Goal: Information Seeking & Learning: Learn about a topic

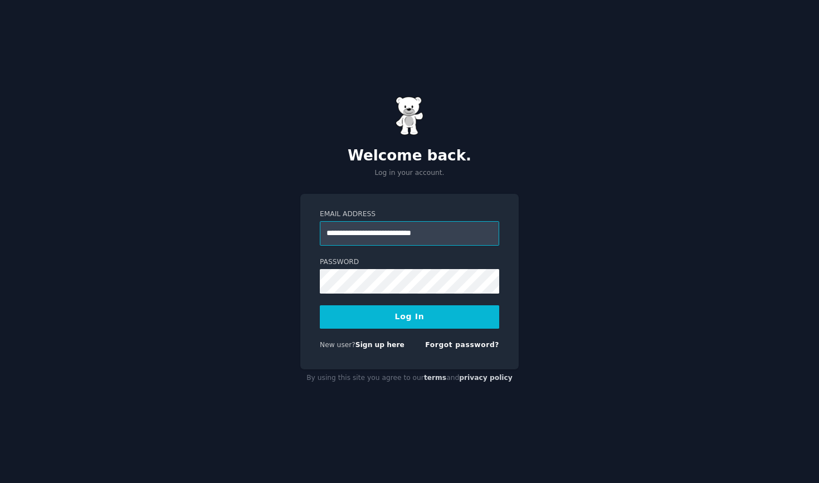
type input "**********"
click at [419, 311] on button "Log In" at bounding box center [409, 316] width 179 height 23
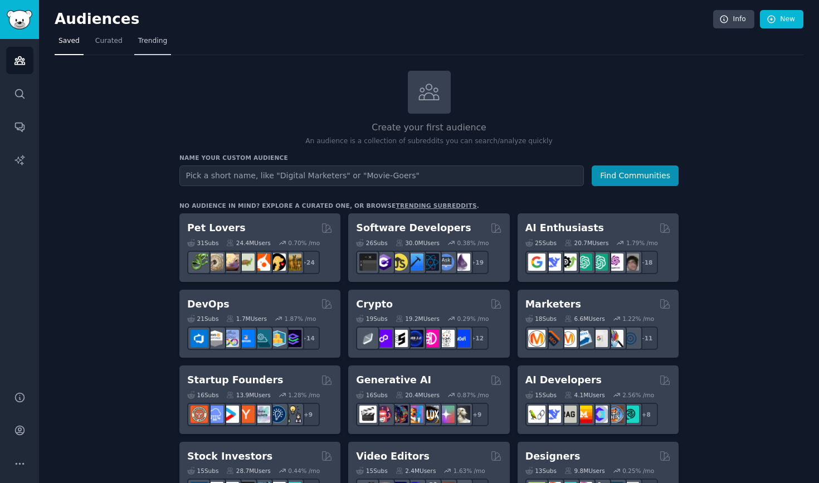
click at [153, 40] on span "Trending" at bounding box center [152, 41] width 29 height 10
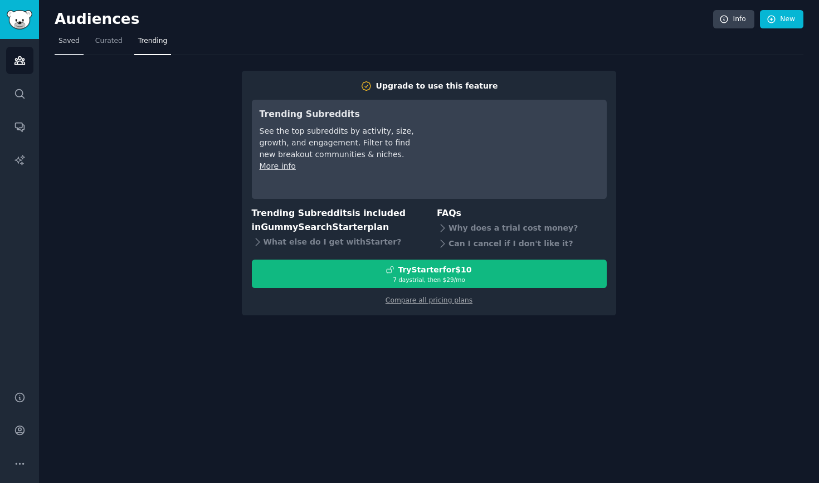
click at [84, 45] on nav "Saved Curated Trending" at bounding box center [429, 43] width 749 height 23
click at [81, 45] on link "Saved" at bounding box center [69, 43] width 29 height 23
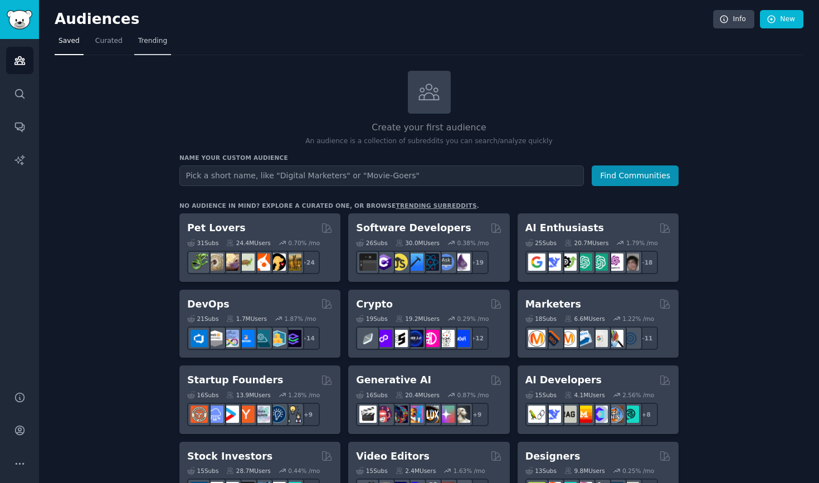
click at [158, 35] on link "Trending" at bounding box center [152, 43] width 37 height 23
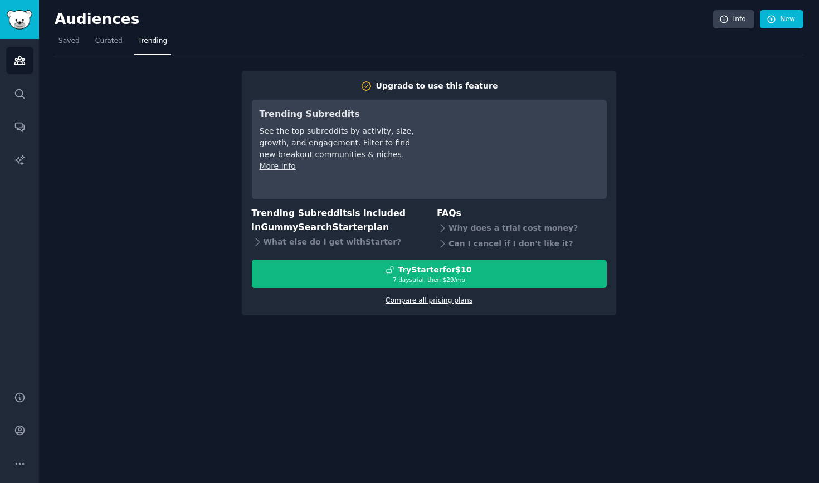
click at [402, 299] on link "Compare all pricing plans" at bounding box center [429, 300] width 87 height 8
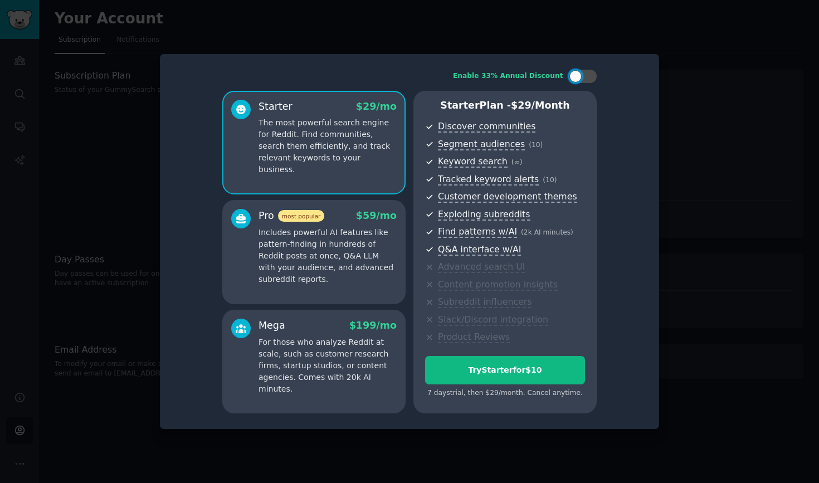
click at [666, 282] on div at bounding box center [409, 241] width 819 height 483
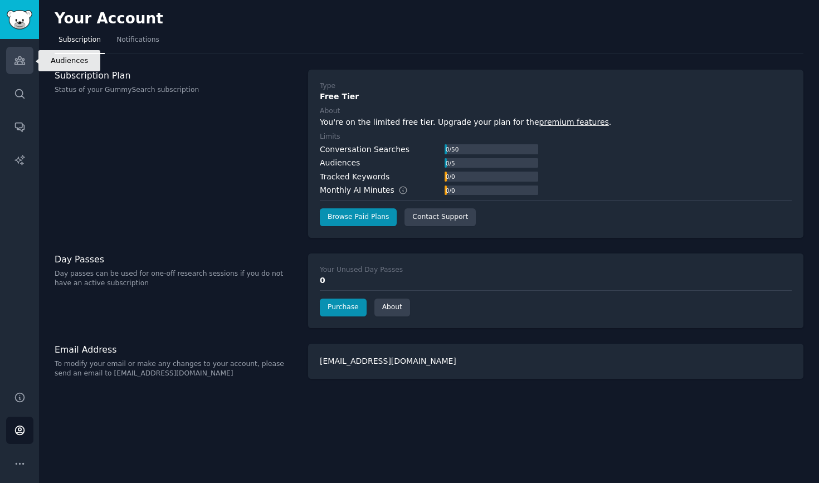
click at [7, 52] on link "Audiences" at bounding box center [19, 60] width 27 height 27
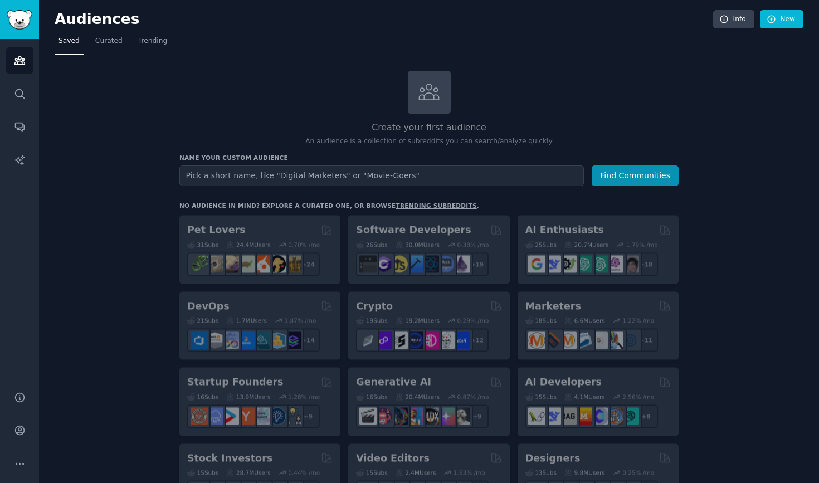
click at [16, 22] on img "Sidebar" at bounding box center [20, 20] width 26 height 20
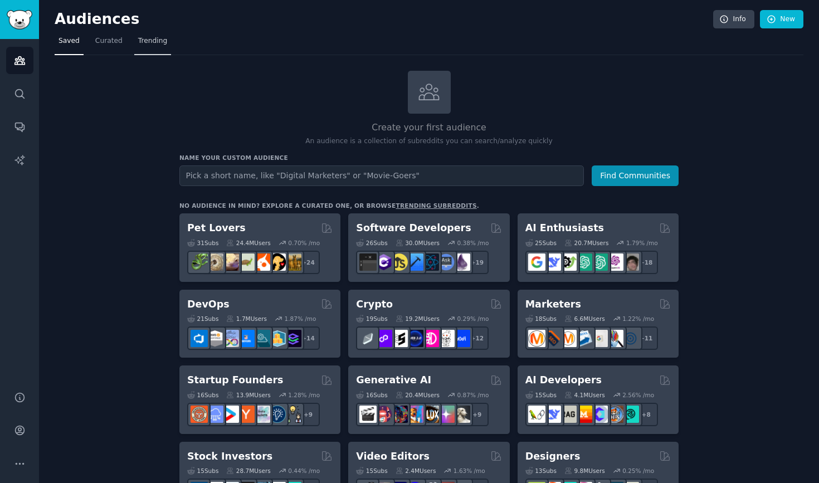
click at [159, 44] on span "Trending" at bounding box center [152, 41] width 29 height 10
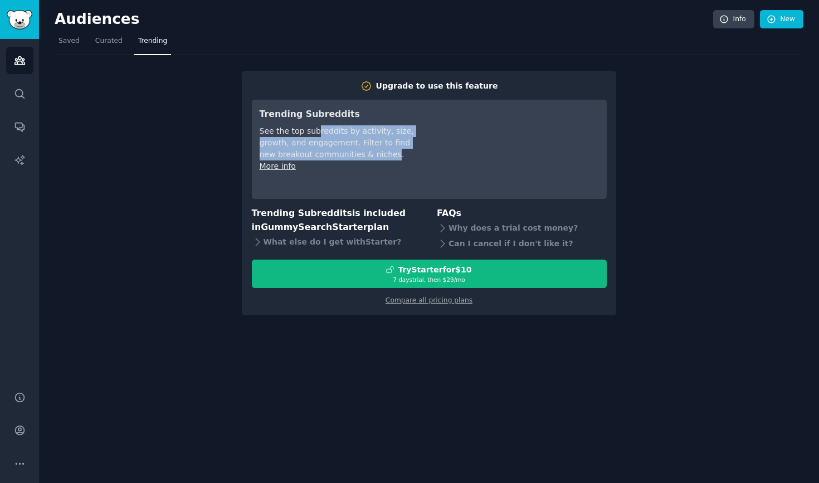
drag, startPoint x: 317, startPoint y: 135, endPoint x: 371, endPoint y: 152, distance: 56.0
click at [372, 151] on div "See the top subreddits by activity, size, growth, and engagement. Filter to fin…" at bounding box center [338, 142] width 157 height 35
drag, startPoint x: 338, startPoint y: 150, endPoint x: 284, endPoint y: 130, distance: 56.9
click at [335, 149] on div "See the top subreddits by activity, size, growth, and engagement. Filter to fin…" at bounding box center [338, 142] width 157 height 35
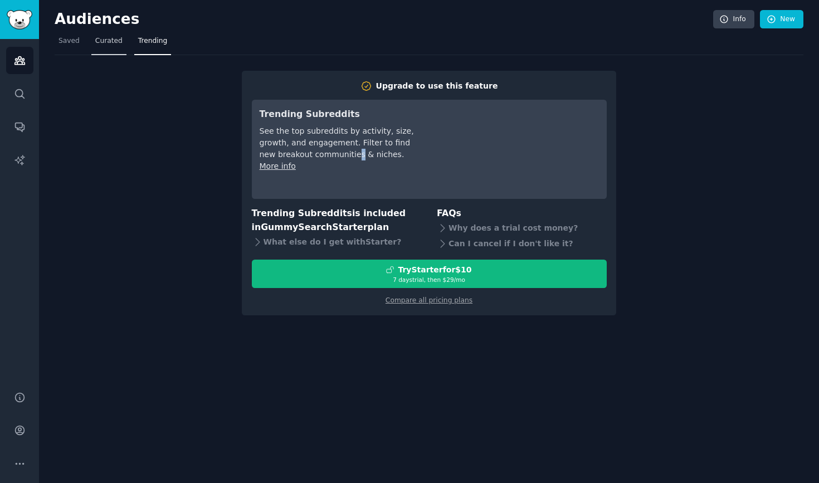
click at [110, 32] on link "Curated" at bounding box center [108, 43] width 35 height 23
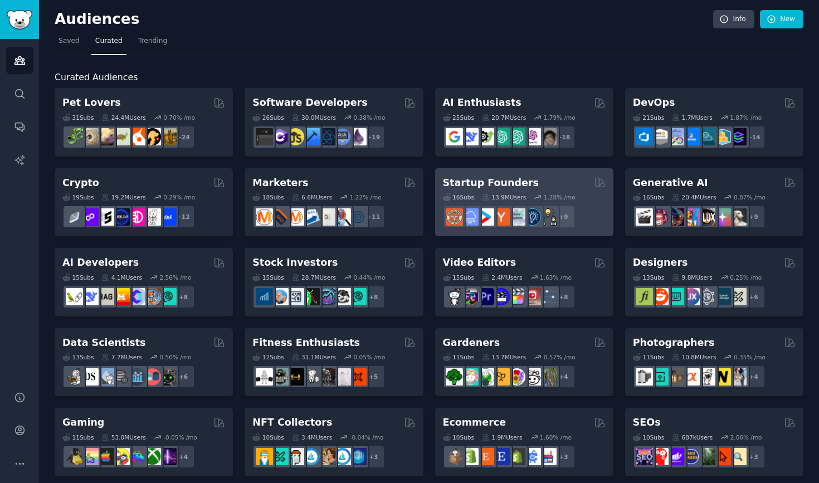
click at [502, 187] on h2 "Startup Founders" at bounding box center [491, 183] width 96 height 14
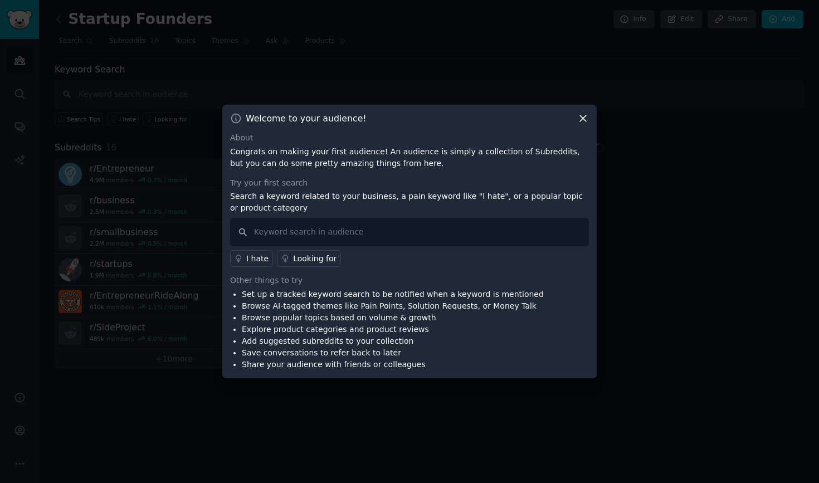
click at [578, 127] on div "Welcome to your audience! About Congrats on making your first audience! An audi…" at bounding box center [409, 242] width 374 height 274
click at [584, 118] on icon at bounding box center [583, 119] width 6 height 6
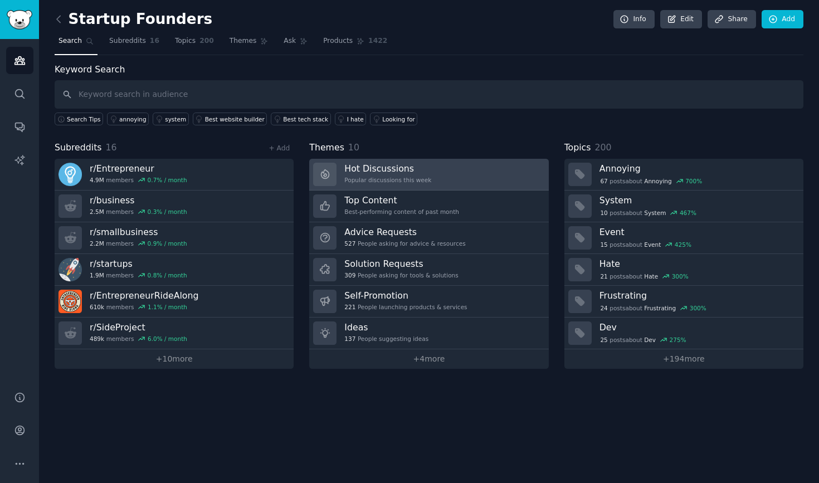
click at [449, 181] on link "Hot Discussions Popular discussions this week" at bounding box center [428, 175] width 239 height 32
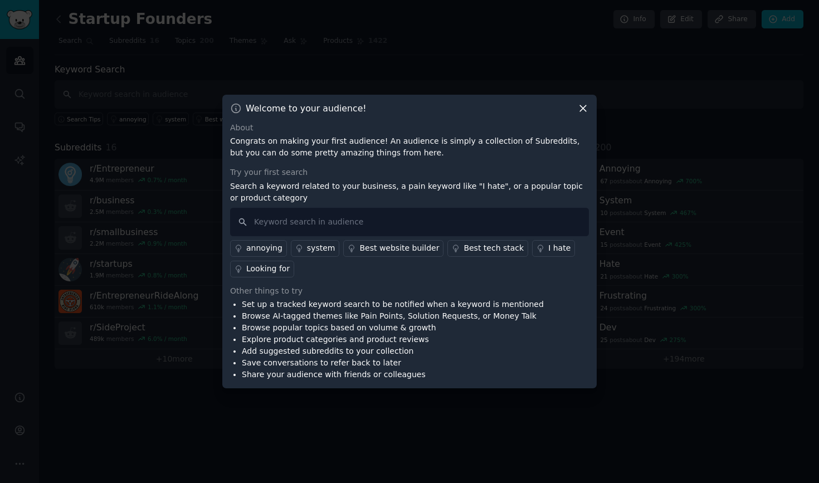
click at [581, 110] on icon at bounding box center [583, 109] width 12 height 12
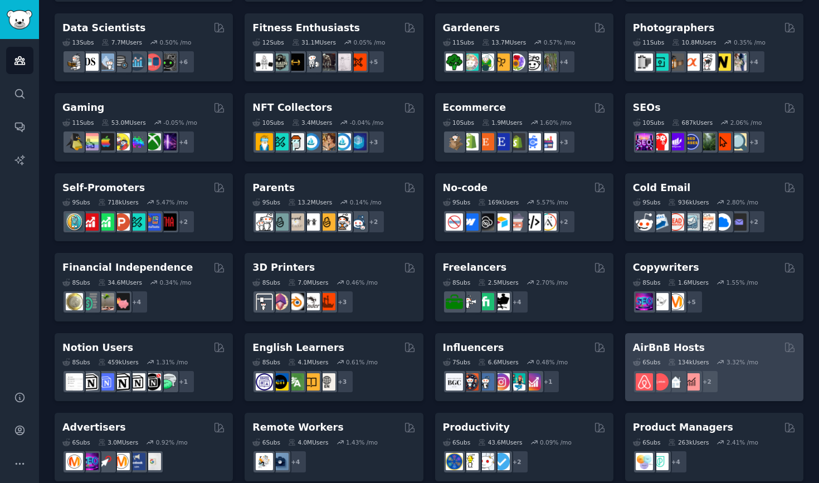
scroll to position [369, 0]
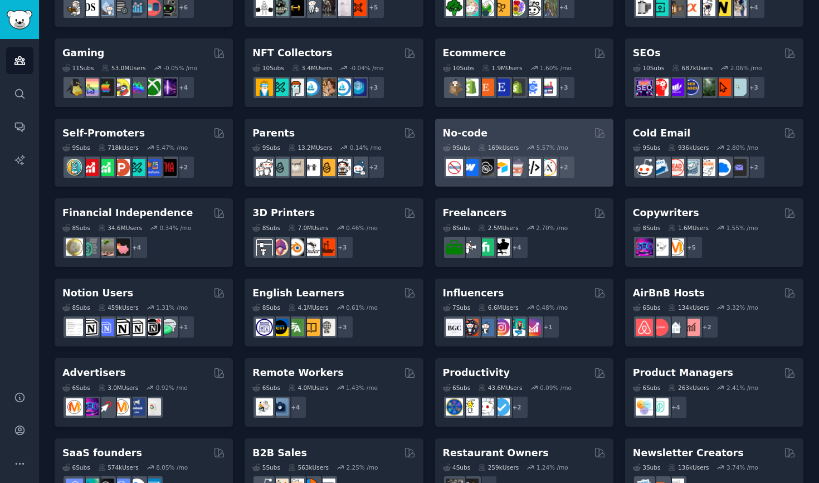
click at [469, 130] on h2 "No-code" at bounding box center [465, 133] width 45 height 14
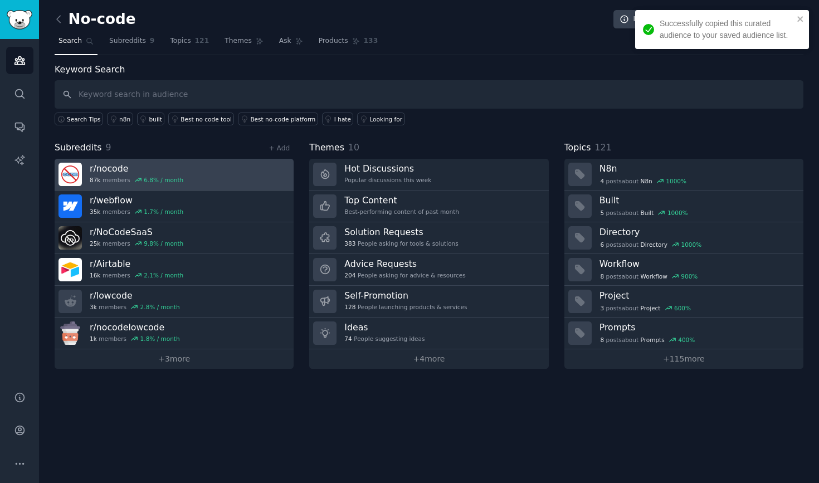
click at [100, 164] on h3 "r/ nocode" at bounding box center [137, 169] width 94 height 12
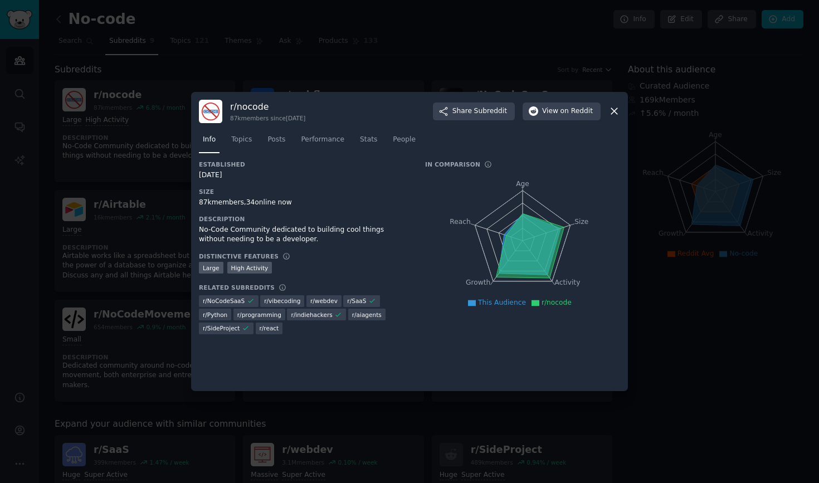
click at [613, 111] on icon at bounding box center [614, 112] width 6 height 6
